Goal: Task Accomplishment & Management: Manage account settings

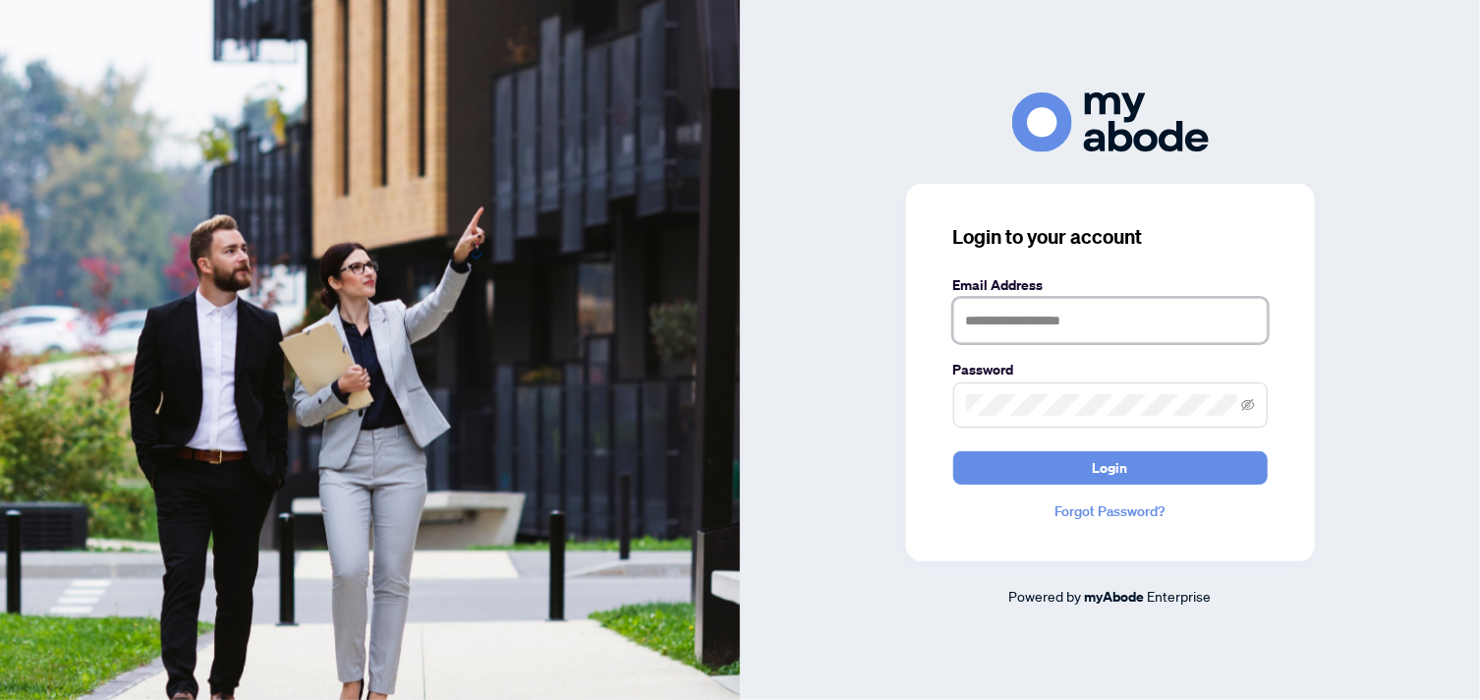
click at [1007, 327] on input "text" at bounding box center [1111, 320] width 315 height 45
type input "**********"
click at [954, 451] on button "Login" at bounding box center [1111, 467] width 315 height 33
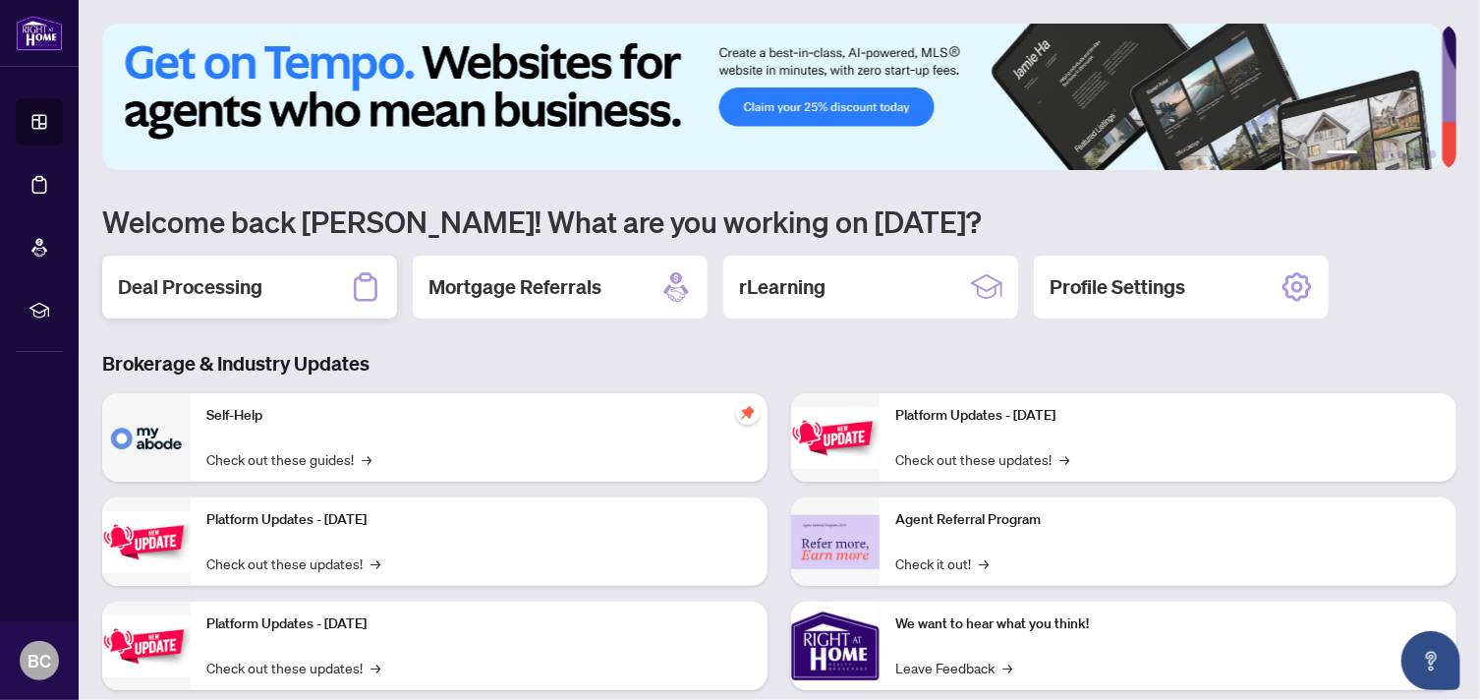
click at [302, 280] on div "Deal Processing" at bounding box center [249, 287] width 295 height 63
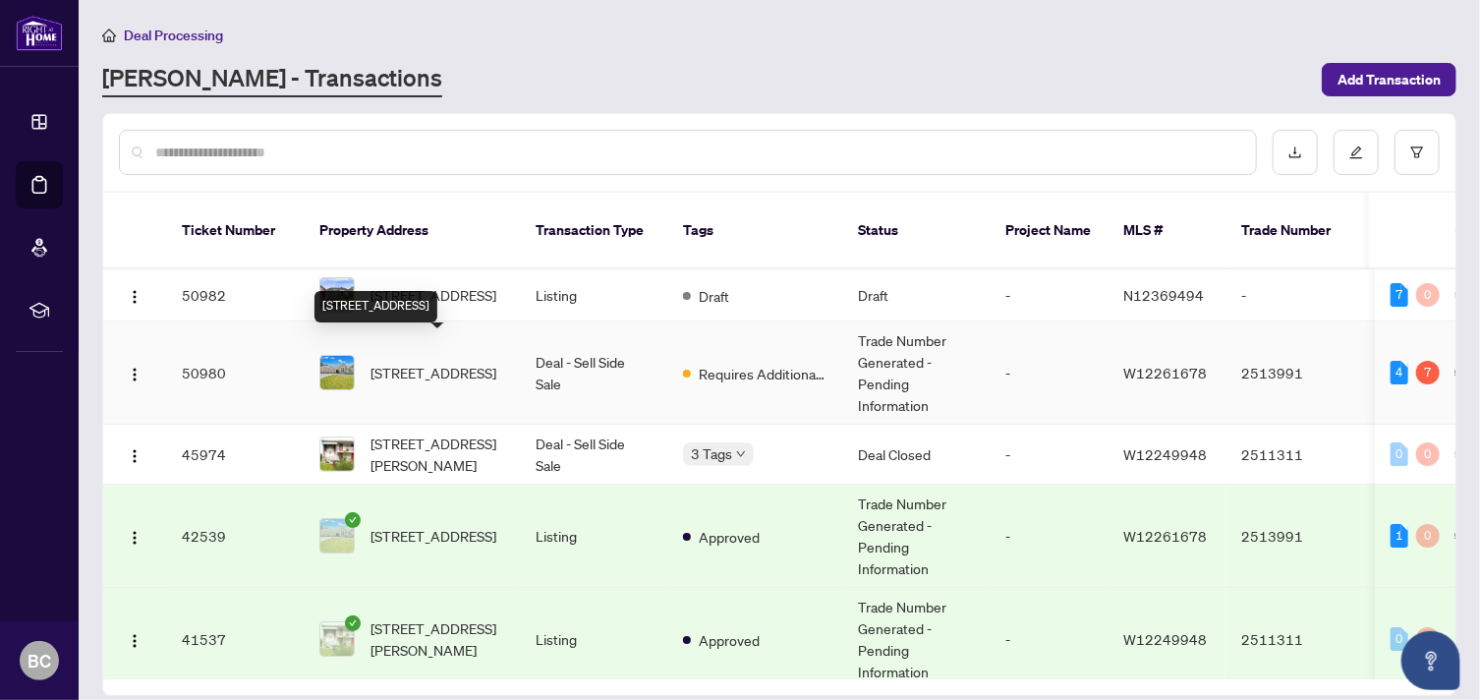
click at [378, 362] on span "[STREET_ADDRESS]" at bounding box center [434, 373] width 126 height 22
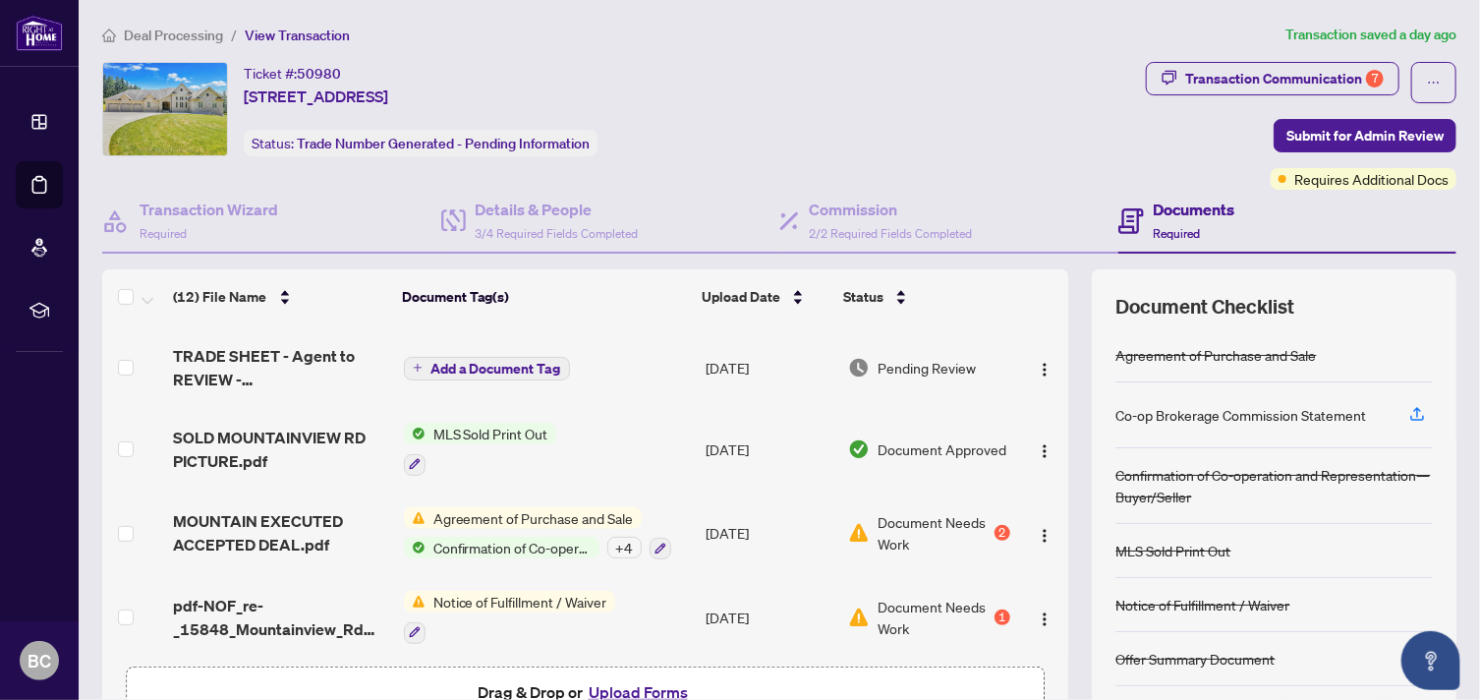
scroll to position [345, 0]
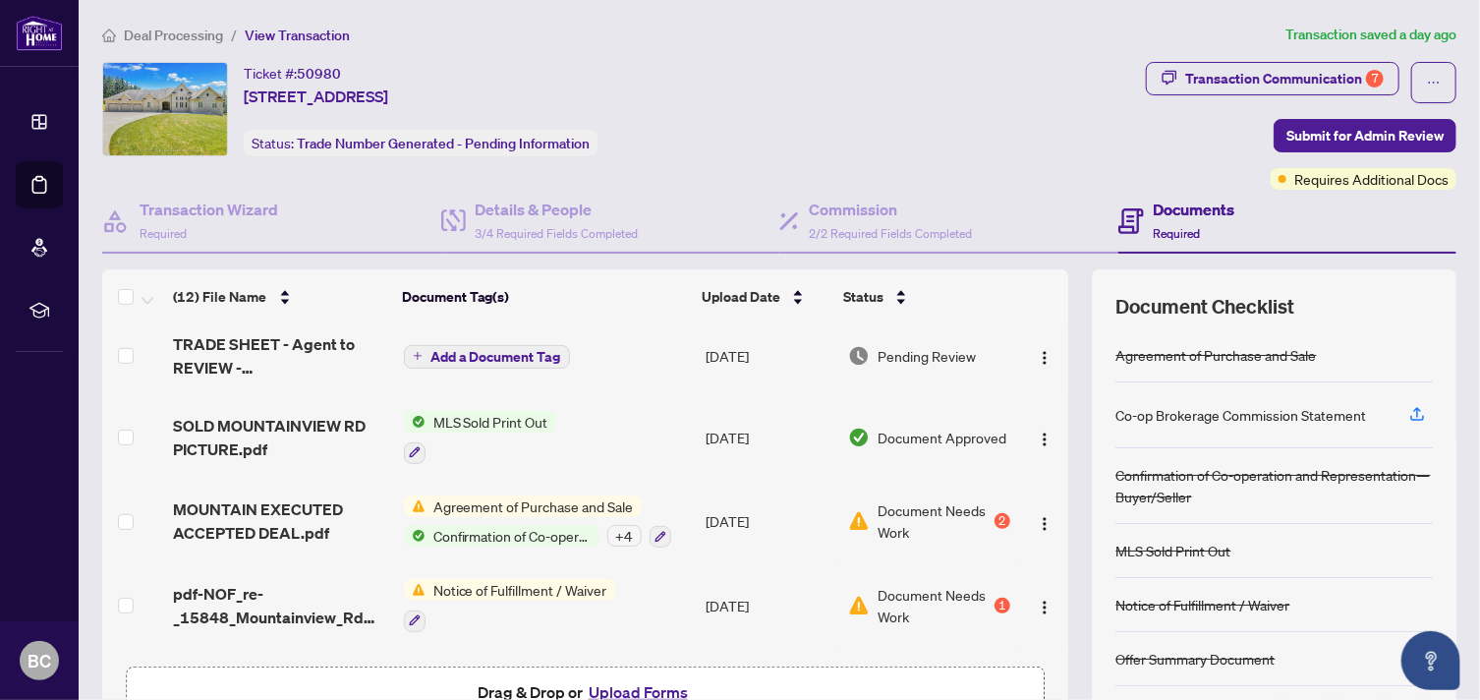
click at [531, 496] on span "Agreement of Purchase and Sale" at bounding box center [534, 506] width 216 height 22
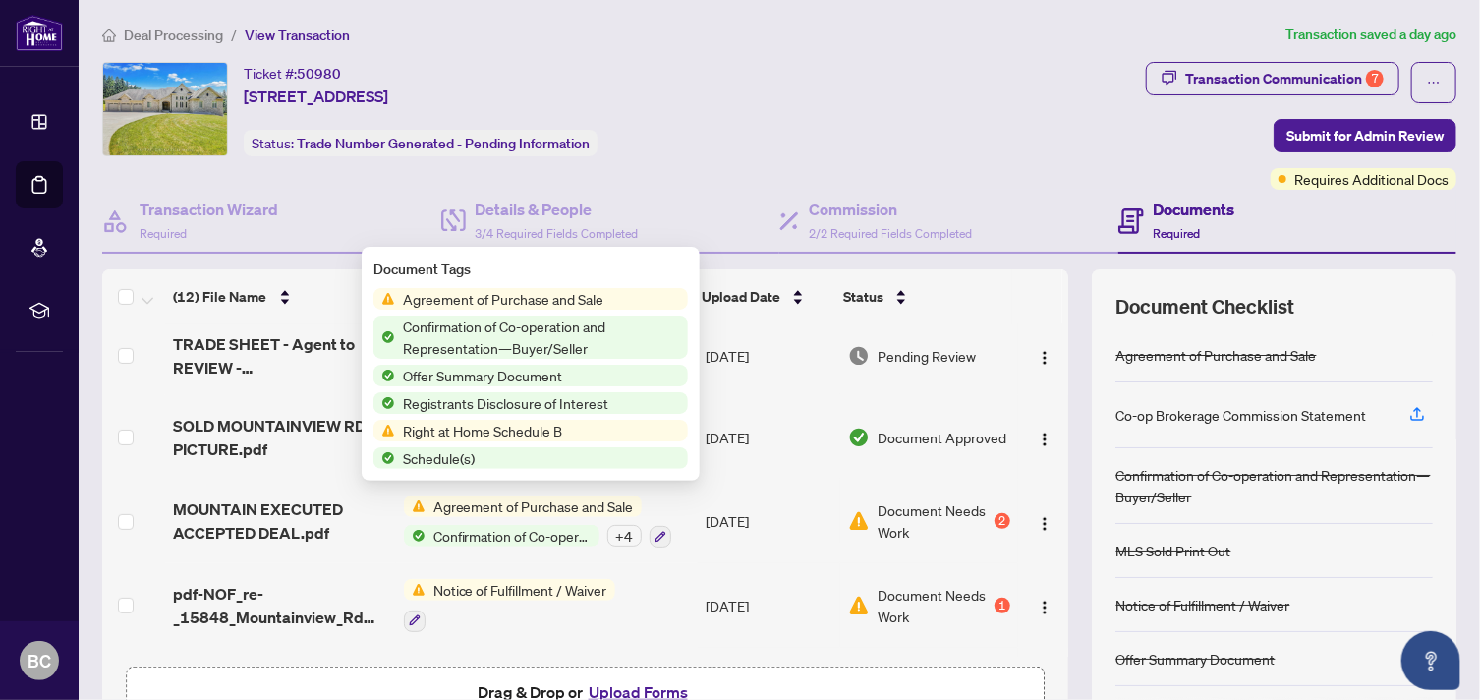
click at [531, 496] on span "Agreement of Purchase and Sale" at bounding box center [534, 506] width 216 height 22
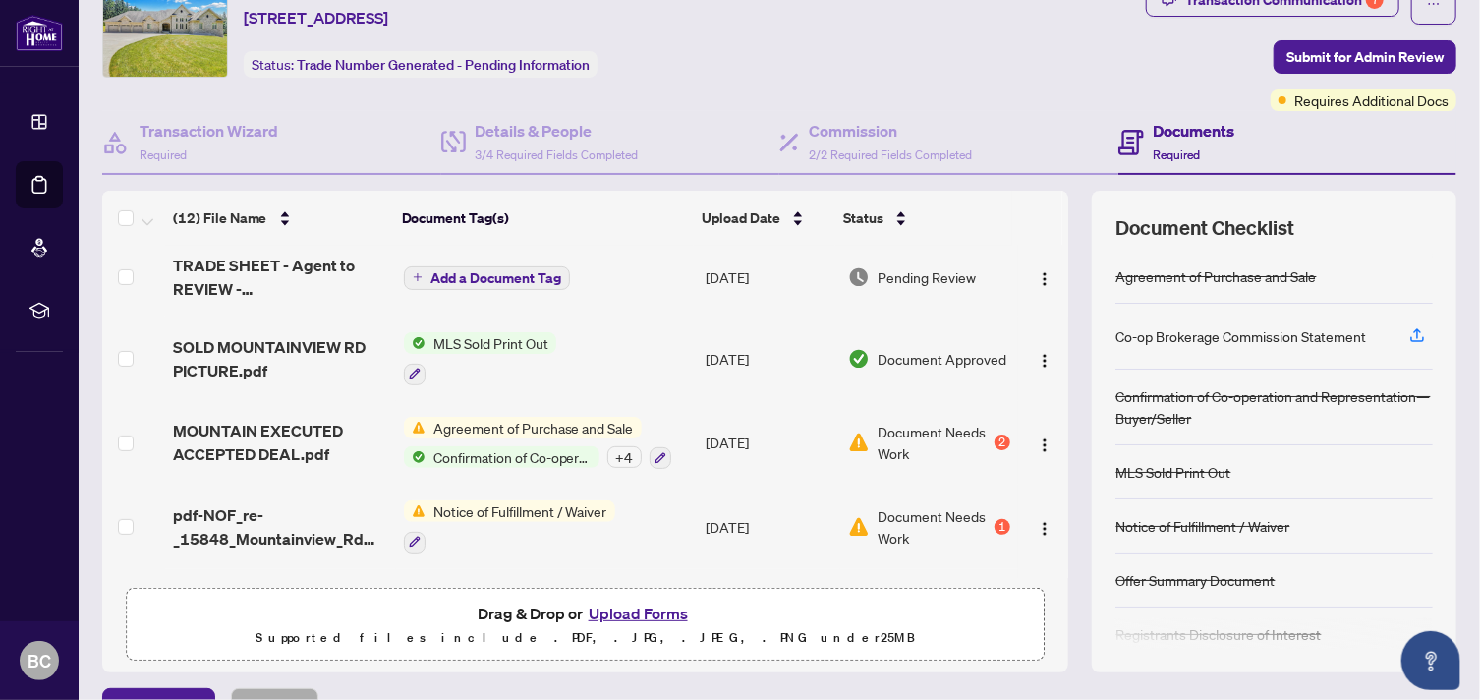
scroll to position [0, 0]
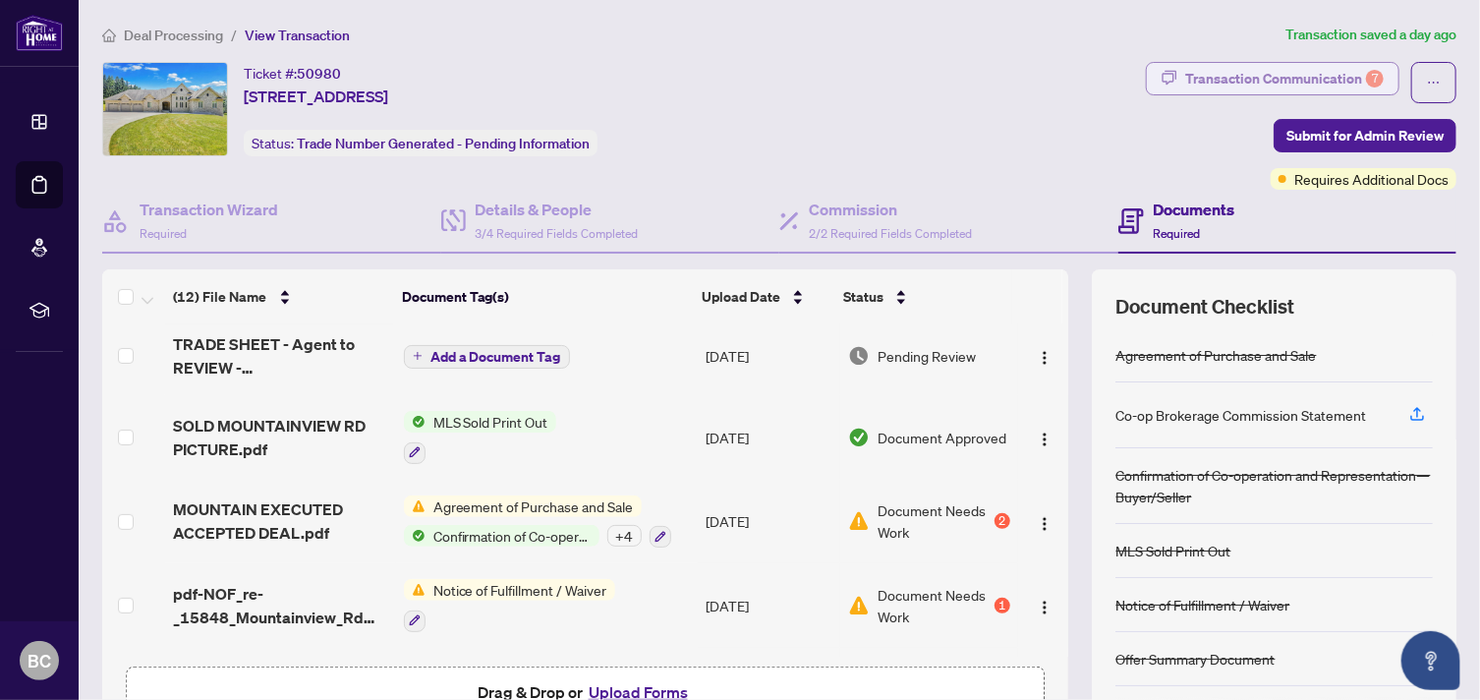
click at [1286, 81] on div "Transaction Communication 7" at bounding box center [1285, 78] width 199 height 31
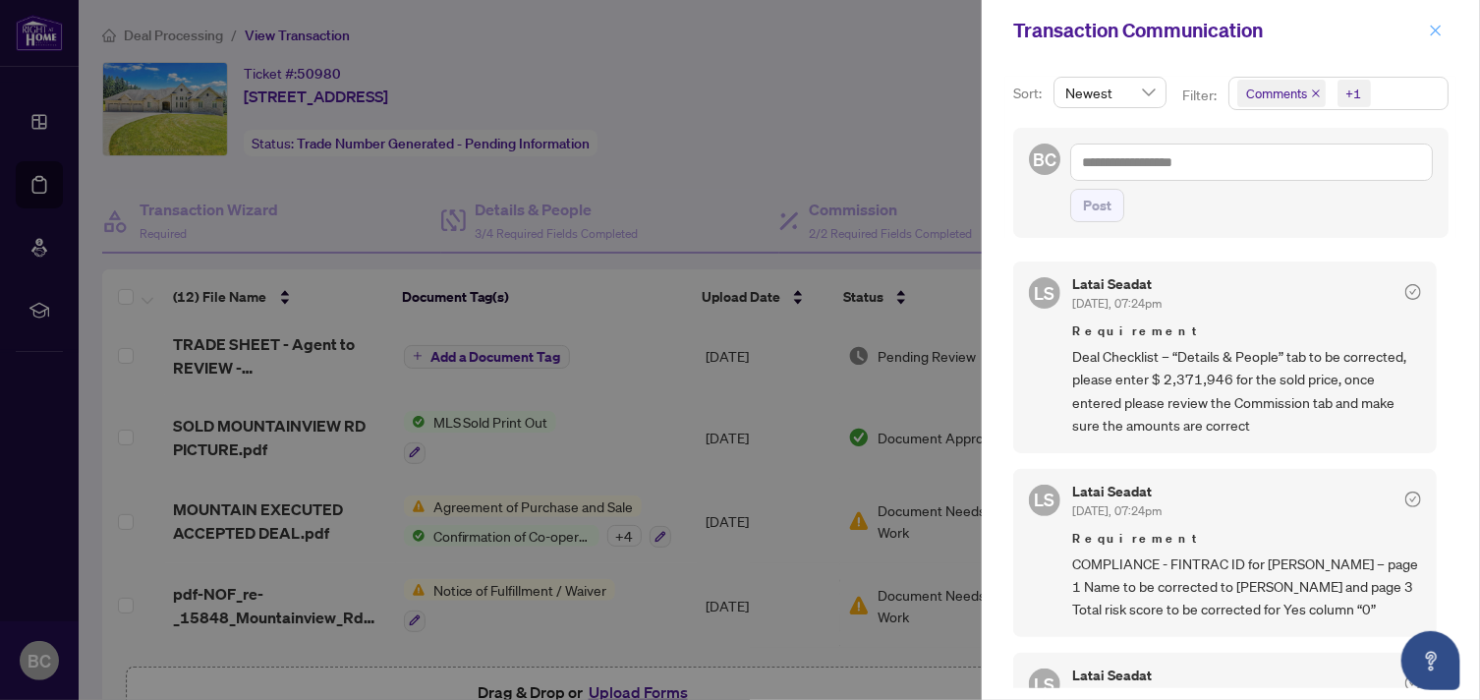
click at [1437, 29] on icon "close" at bounding box center [1436, 30] width 11 height 11
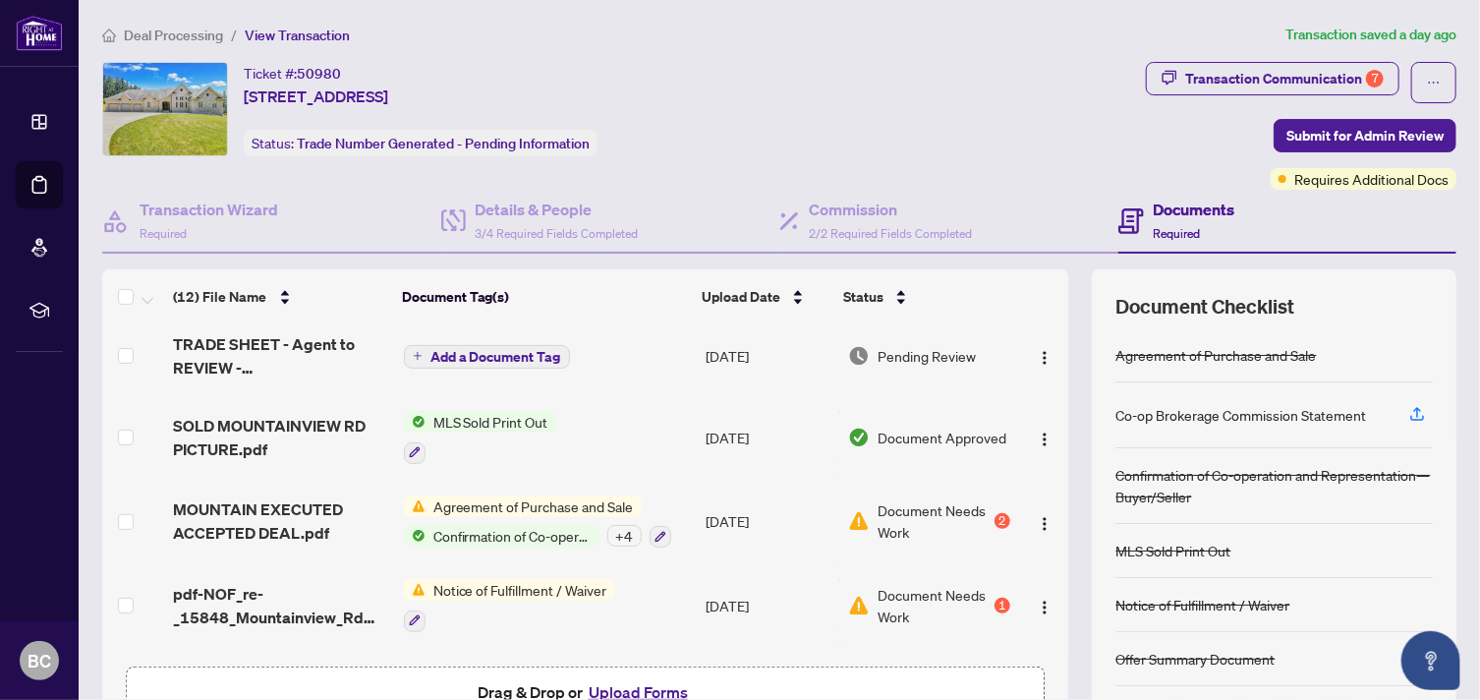
click at [629, 689] on button "Upload Forms" at bounding box center [638, 692] width 111 height 26
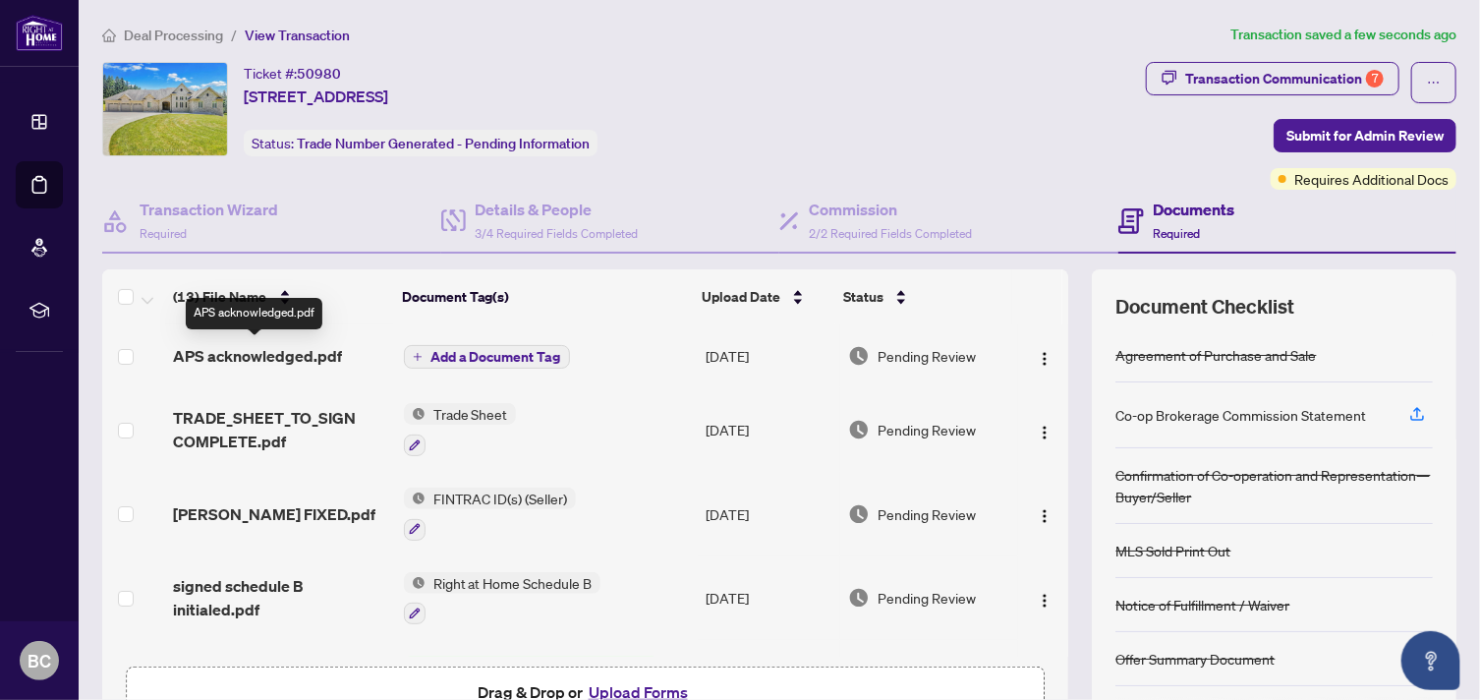
click at [282, 359] on span "APS acknowledged.pdf" at bounding box center [257, 356] width 169 height 24
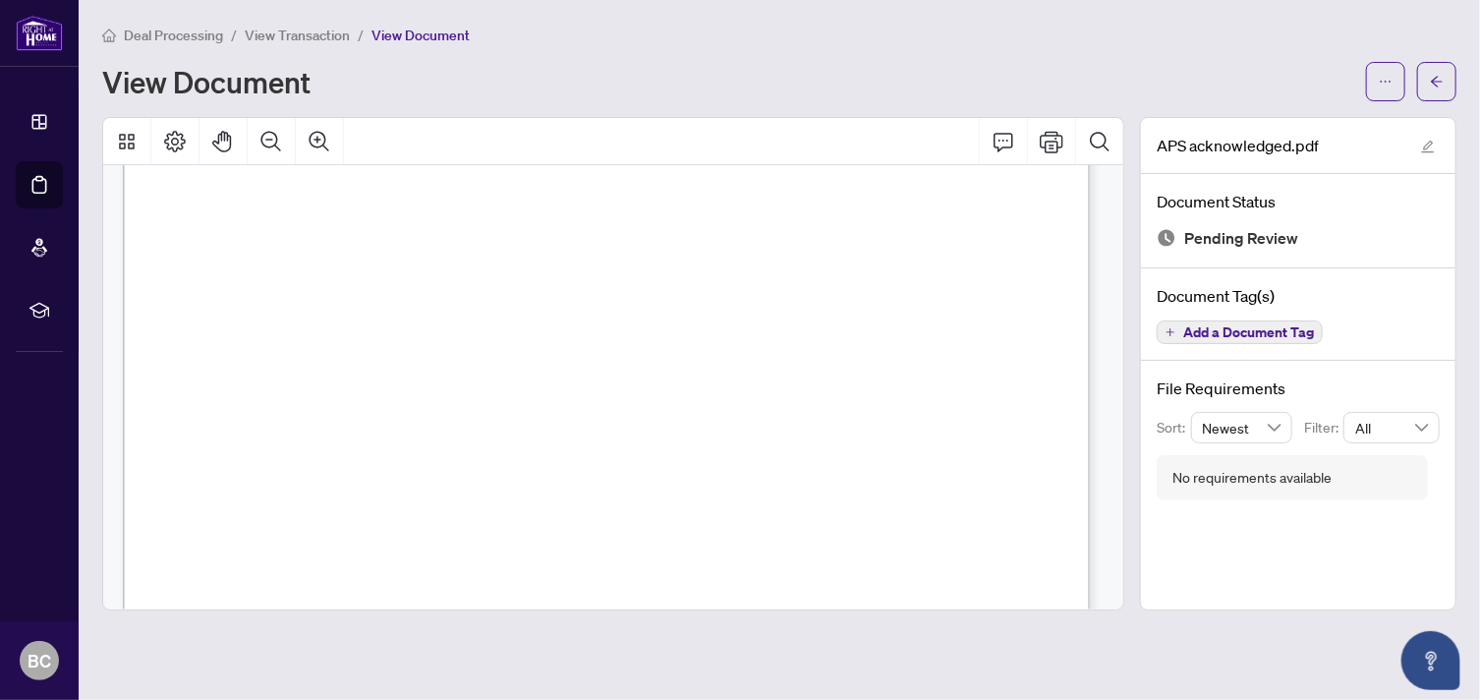
scroll to position [5723, 0]
click at [1434, 79] on icon "arrow-left" at bounding box center [1437, 81] width 12 height 11
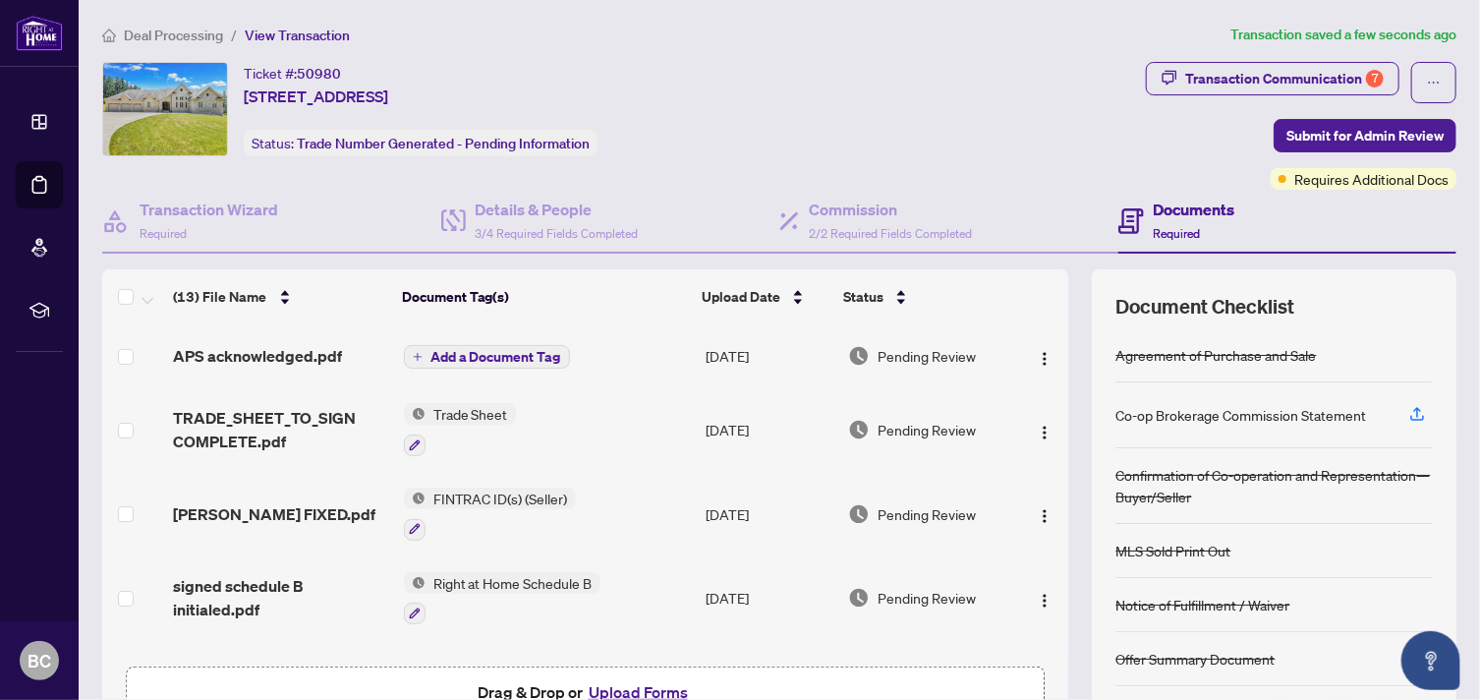
click at [507, 350] on span "Add a Document Tag" at bounding box center [496, 357] width 131 height 14
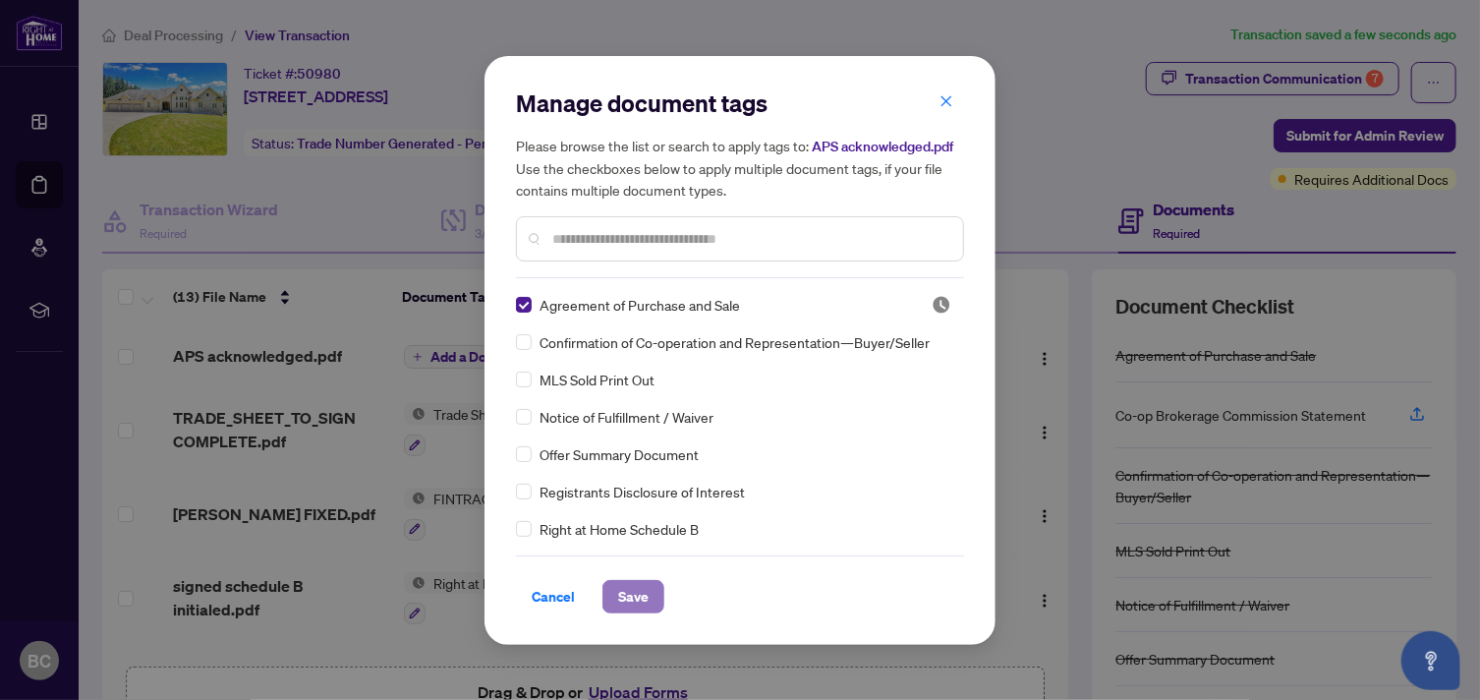
click at [628, 594] on span "Save" at bounding box center [633, 596] width 30 height 31
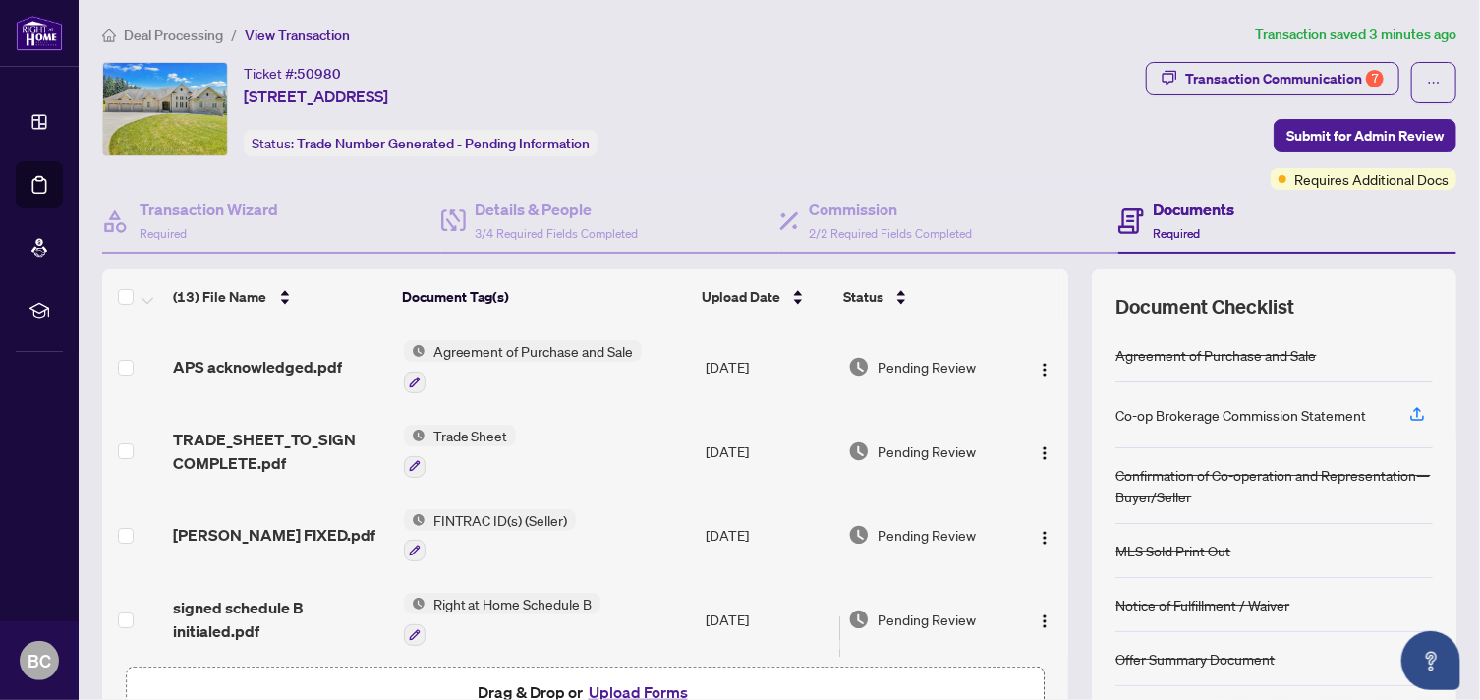
click at [619, 690] on button "Upload Forms" at bounding box center [638, 692] width 111 height 26
click at [1178, 419] on div "Co-op Brokerage Commission Statement" at bounding box center [1241, 415] width 251 height 22
click at [1409, 414] on icon "button" at bounding box center [1418, 414] width 18 height 18
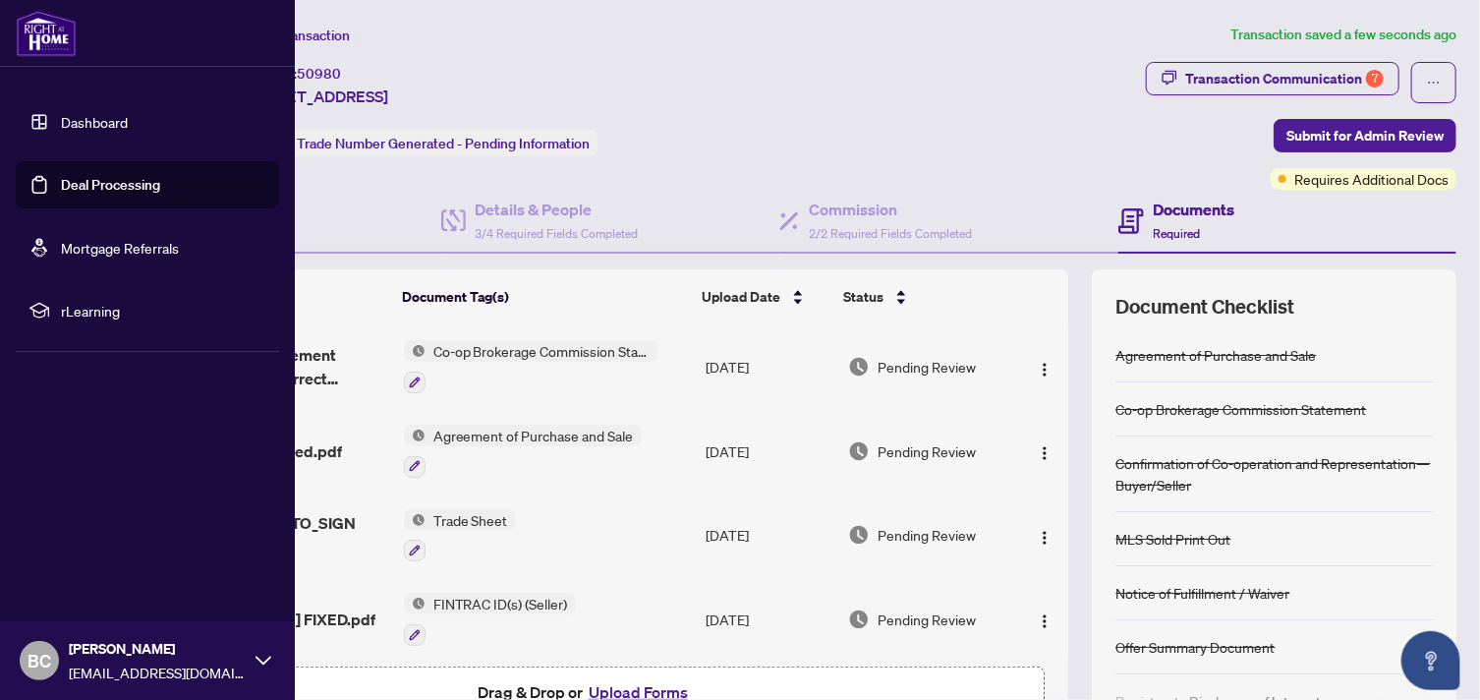
click at [38, 657] on span "BC" at bounding box center [40, 661] width 24 height 28
click at [63, 545] on span "Logout" at bounding box center [79, 543] width 44 height 31
